Goal: Task Accomplishment & Management: Manage account settings

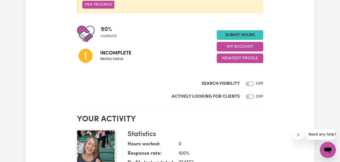
scroll to position [104, 0]
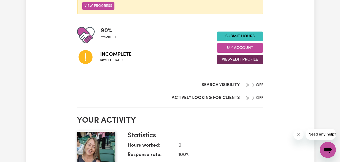
click at [238, 59] on button "View/Edit Profile" at bounding box center [240, 60] width 47 height 10
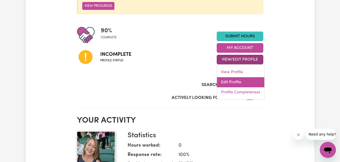
click at [233, 81] on link "Edit Profile" at bounding box center [240, 82] width 47 height 10
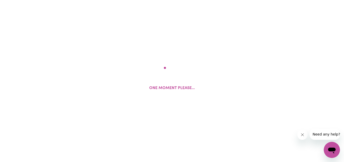
click at [233, 81] on div "One moment please..." at bounding box center [172, 81] width 344 height 162
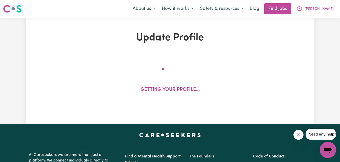
select select "[DEMOGRAPHIC_DATA]"
select select "[DEMOGRAPHIC_DATA] Citizen"
select select "Studying a healthcare related degree or qualification"
select select "55"
select select "82"
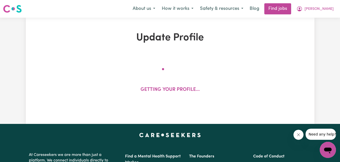
select select "110"
select select "137"
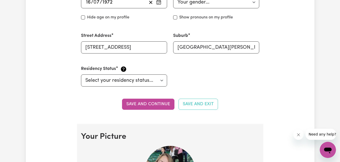
scroll to position [247, 0]
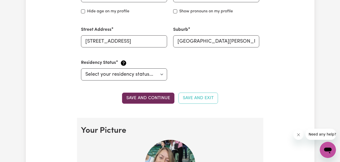
click at [165, 99] on button "Save and continue" at bounding box center [148, 98] width 52 height 11
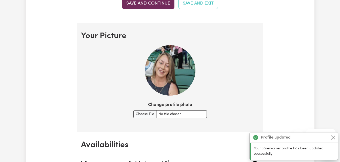
scroll to position [365, 0]
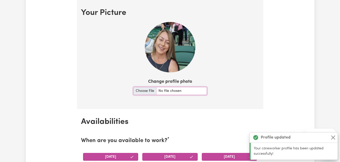
click at [147, 89] on input "Change profile photo" at bounding box center [169, 91] width 73 height 8
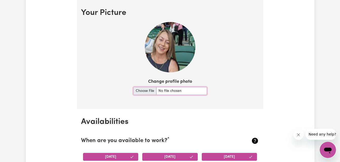
type input "C:\fakepath\profilepicme.JPG"
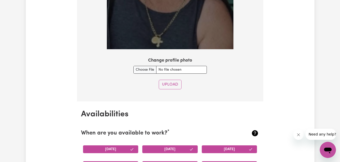
scroll to position [525, 0]
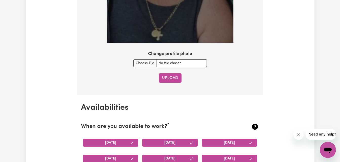
click at [169, 78] on button "Upload" at bounding box center [170, 78] width 23 height 10
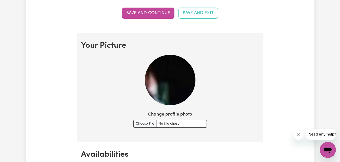
scroll to position [341, 0]
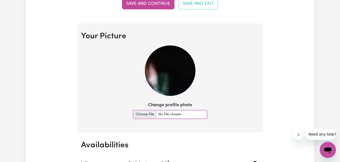
click at [142, 115] on input "Change profile photo" at bounding box center [169, 115] width 73 height 8
type input "C:\fakepath\profilepicme.JPG"
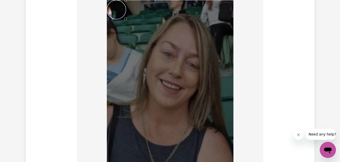
scroll to position [378, 0]
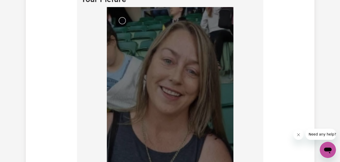
click at [117, 14] on img at bounding box center [170, 98] width 127 height 182
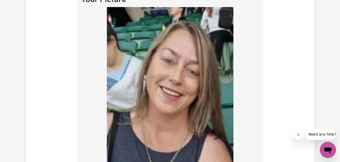
click at [116, 13] on img at bounding box center [170, 98] width 127 height 182
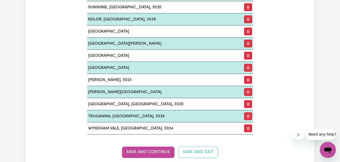
scroll to position [937, 0]
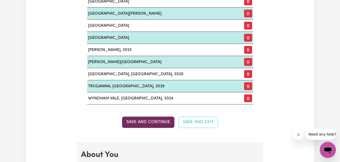
click at [163, 119] on button "Save and Continue" at bounding box center [148, 122] width 52 height 11
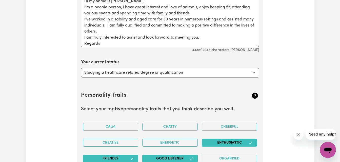
scroll to position [1149, 0]
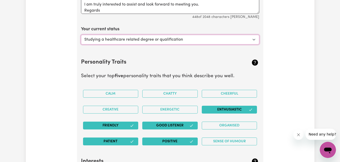
click at [253, 38] on select "Select... Studying a healthcare related degree or qualification Studying a non-…" at bounding box center [170, 40] width 178 height 10
select select "Looking for extra work to fill my week and/or weekends"
click at [81, 35] on select "Select... Studying a healthcare related degree or qualification Studying a non-…" at bounding box center [170, 40] width 178 height 10
click at [181, 74] on p "Select your top five personality traits that you think describe you well." at bounding box center [170, 76] width 178 height 7
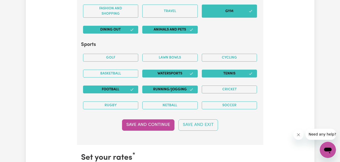
scroll to position [1458, 0]
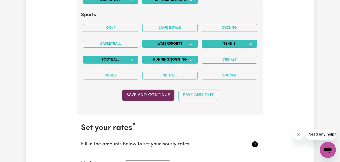
click at [157, 93] on button "Save and Continue" at bounding box center [148, 95] width 52 height 11
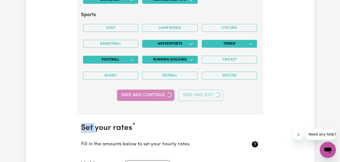
click at [157, 93] on div "Save and Continue Save and Exit" at bounding box center [170, 95] width 178 height 11
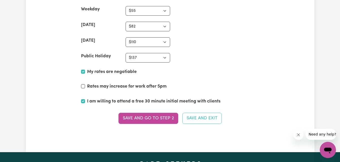
scroll to position [1620, 0]
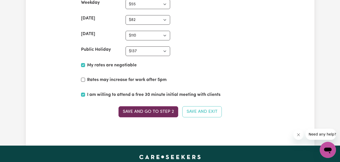
click at [160, 112] on button "Save and go to Step 2" at bounding box center [148, 112] width 60 height 11
click at [160, 112] on div "Save and go to Step 2 Save and Exit" at bounding box center [170, 112] width 178 height 11
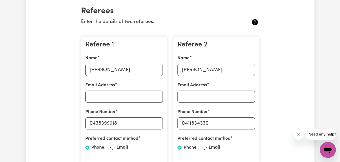
scroll to position [128, 0]
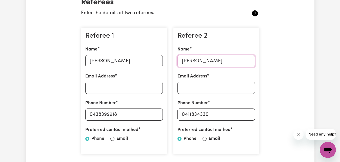
click at [211, 62] on input "[PERSON_NAME]" at bounding box center [215, 61] width 77 height 12
type input "K"
type input "[PERSON_NAME]"
click at [212, 114] on input "0411834330" at bounding box center [215, 115] width 77 height 12
type input "0"
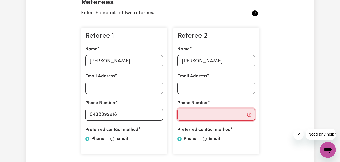
click at [194, 115] on input "Phone Number" at bounding box center [215, 115] width 77 height 12
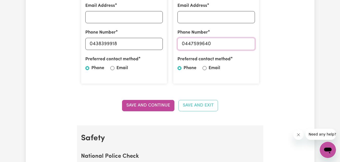
scroll to position [197, 0]
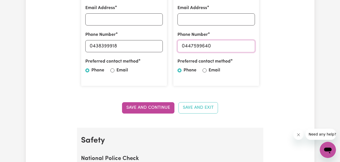
type input "0447599640"
drag, startPoint x: 148, startPoint y: 116, endPoint x: 152, endPoint y: 108, distance: 8.7
click at [152, 108] on section "Referees Enter the details of two referees. Referee 1 Name [PERSON_NAME] Email …" at bounding box center [170, 24] width 186 height 207
click at [152, 108] on button "Save and Continue" at bounding box center [148, 108] width 52 height 11
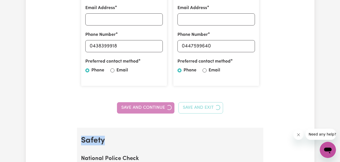
click at [152, 108] on div "Save and Continue Save and Exit" at bounding box center [170, 108] width 178 height 11
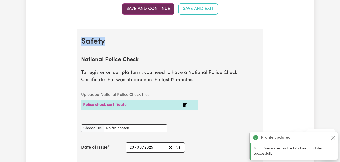
scroll to position [325, 0]
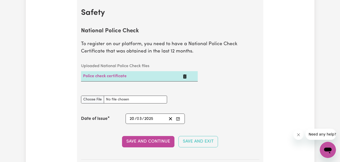
drag, startPoint x: 152, startPoint y: 108, endPoint x: 208, endPoint y: 74, distance: 65.4
click at [208, 74] on div "Uploaded National Police Check files Police check certificate" at bounding box center [170, 75] width 184 height 29
click at [184, 78] on icon "Delete Police check certificate" at bounding box center [185, 77] width 4 height 4
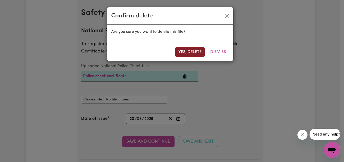
click at [192, 52] on button "Yes, delete" at bounding box center [190, 52] width 30 height 10
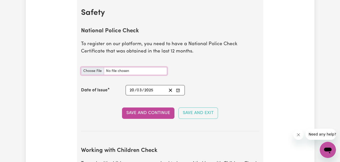
click at [100, 71] on input "National Police Check document" at bounding box center [124, 71] width 86 height 8
type input "C:\fakepath\National_Police_Check-10268999-1742418928-Criminal_History_Certific…"
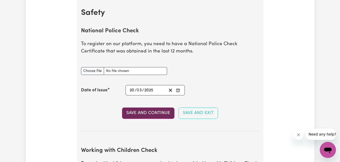
click at [147, 112] on button "Save and Continue" at bounding box center [148, 113] width 52 height 11
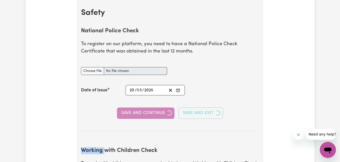
click at [147, 112] on div "Save and Continue Save and Exit" at bounding box center [170, 113] width 178 height 11
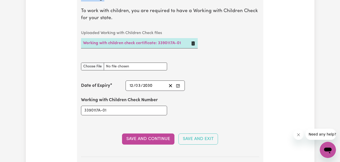
scroll to position [502, 0]
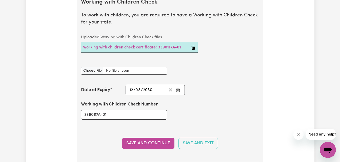
click at [313, 78] on div "Update Profile 1 2 3 4 5 Step 2 : Referees and Safety Checks To have an active …" at bounding box center [170, 55] width 289 height 1053
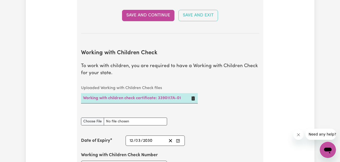
scroll to position [482, 0]
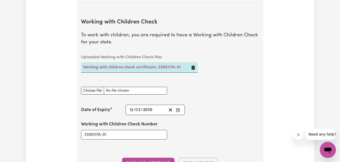
click at [193, 67] on icon "Delete Working with children check certificate: 3390117A-01" at bounding box center [193, 68] width 4 height 4
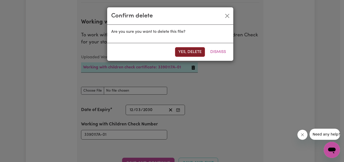
click at [193, 54] on button "Yes, delete" at bounding box center [190, 52] width 30 height 10
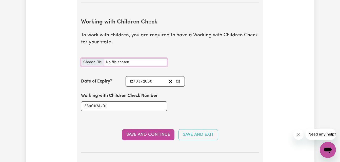
click at [98, 63] on input "Working with Children Check document" at bounding box center [124, 62] width 86 height 8
type input "C:\fakepath\WWCC25.jpg"
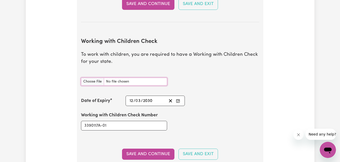
scroll to position [461, 0]
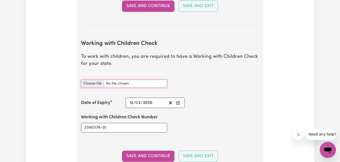
click at [96, 84] on input "Working with Children Check document" at bounding box center [124, 84] width 86 height 8
